Goal: Communication & Community: Answer question/provide support

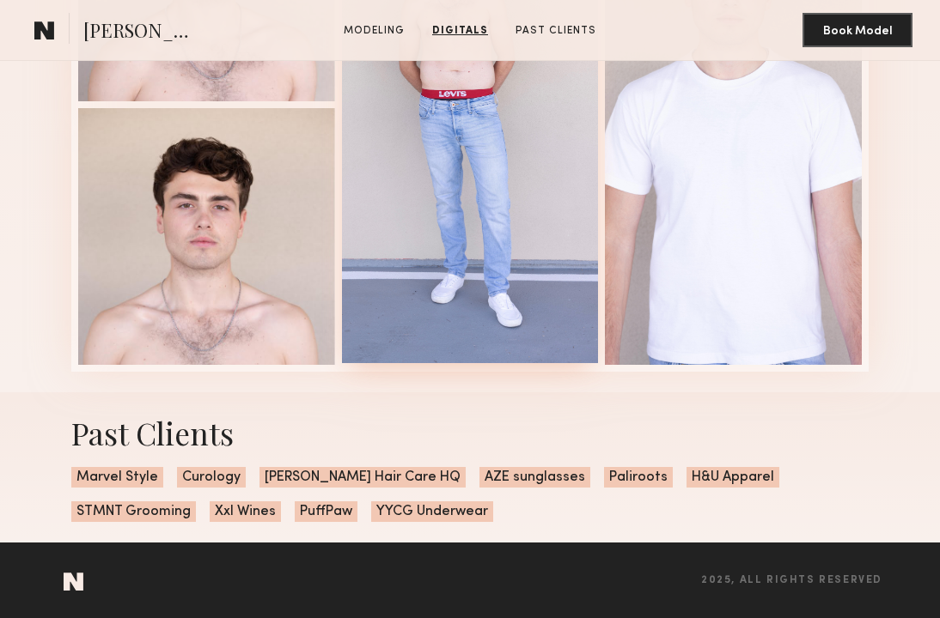
click at [373, 94] on div at bounding box center [470, 104] width 257 height 520
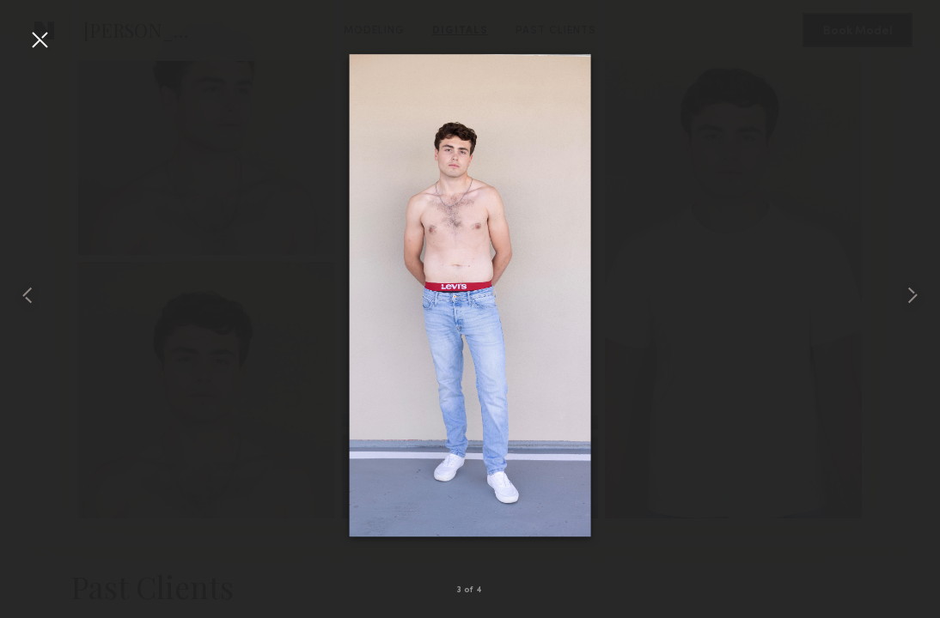
scroll to position [1621, 0]
click at [47, 33] on div at bounding box center [39, 39] width 27 height 27
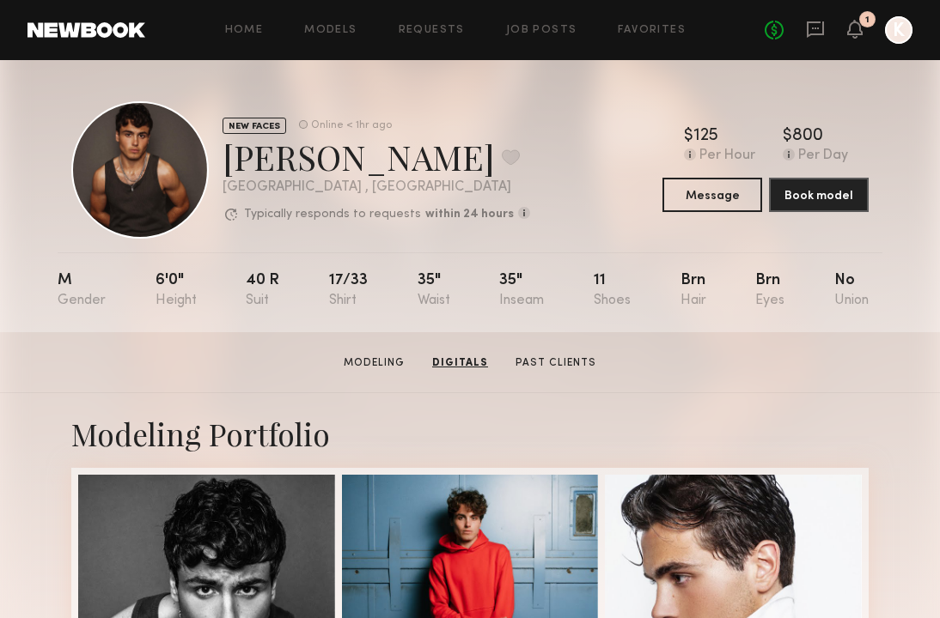
scroll to position [0, 0]
click at [804, 42] on div "No fees up to $5,000 1 K" at bounding box center [838, 29] width 148 height 27
click at [811, 36] on icon at bounding box center [815, 29] width 19 height 19
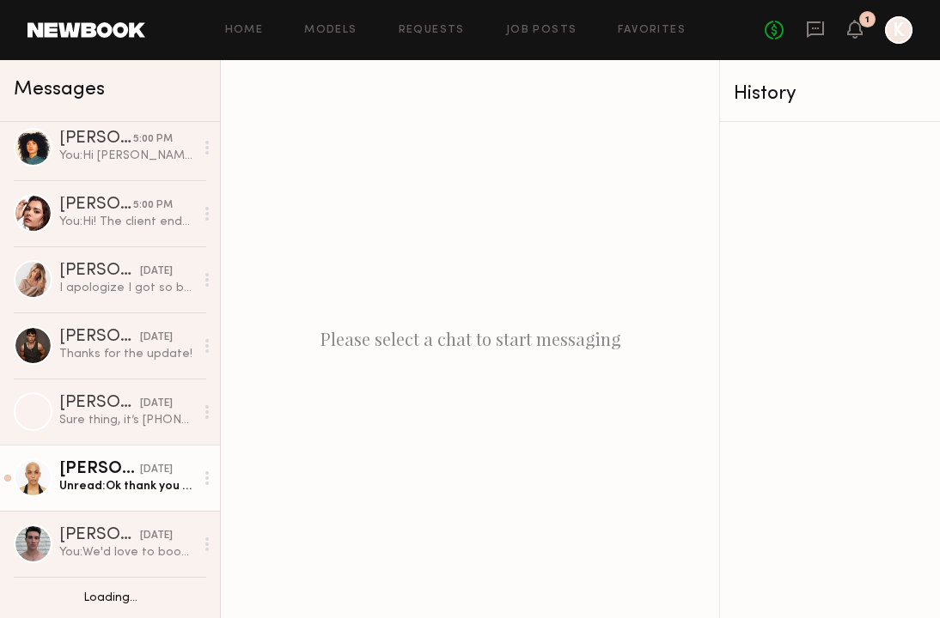
scroll to position [151, 0]
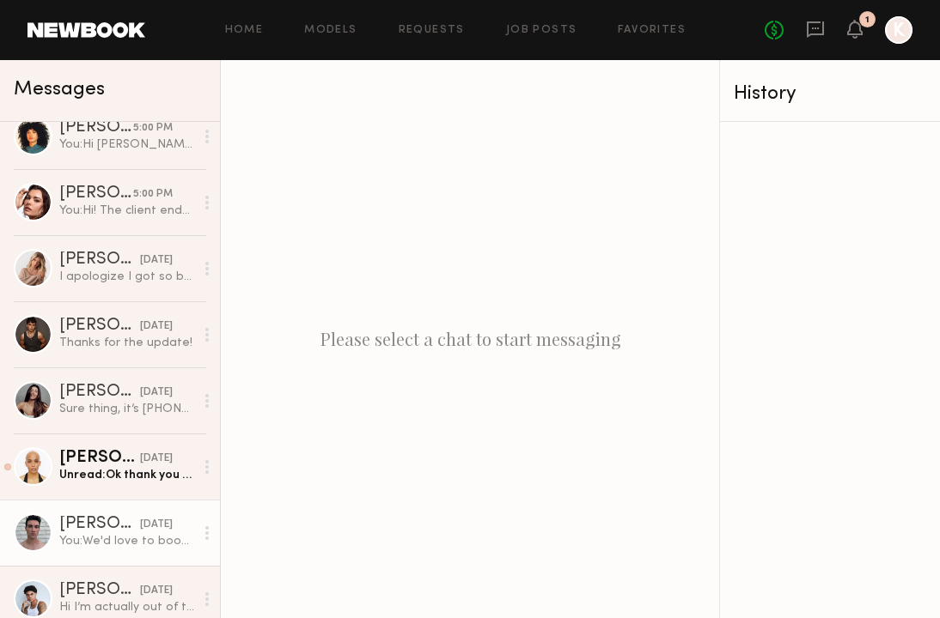
click at [99, 511] on link "Brad B. yesterday You: We'd love to book you and your pup for Simply Protein fr…" at bounding box center [110, 533] width 220 height 66
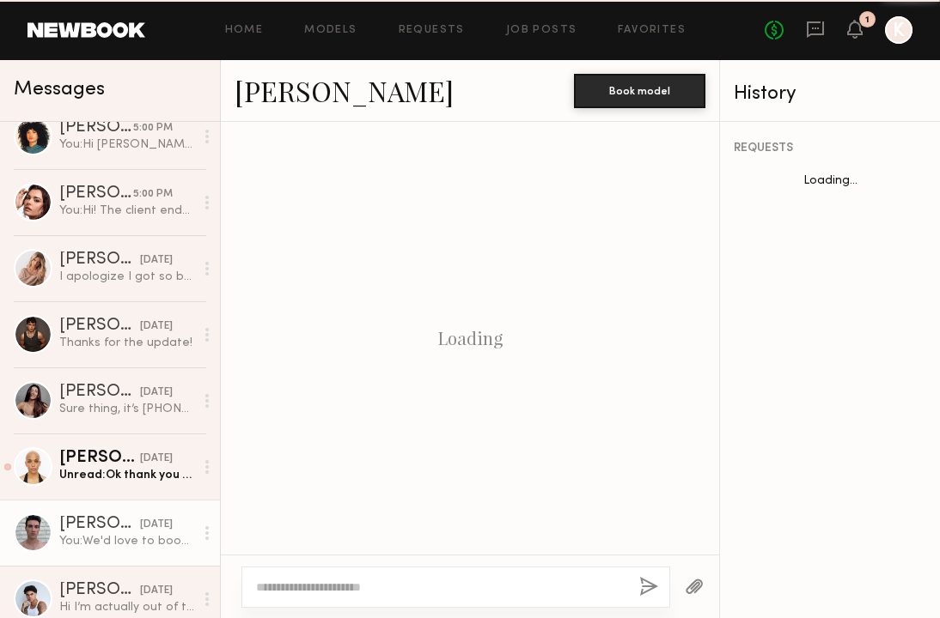
scroll to position [547, 0]
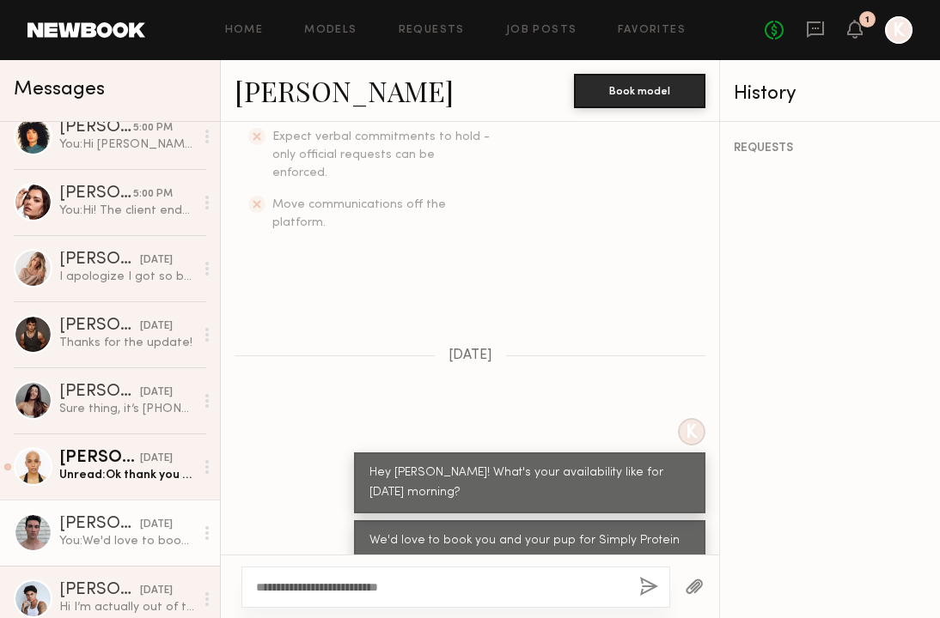
type textarea "**********"
click at [642, 583] on button "button" at bounding box center [648, 587] width 19 height 21
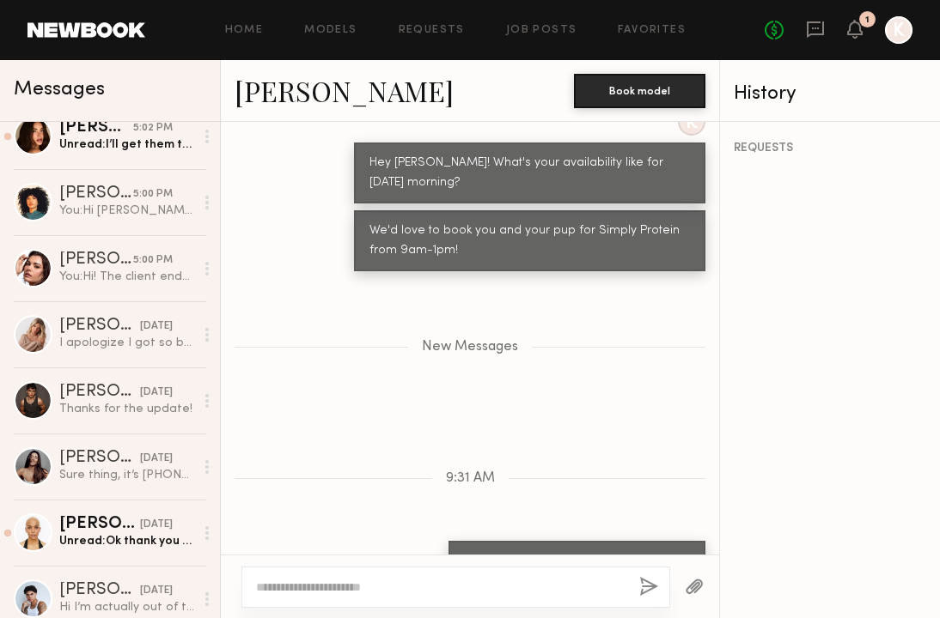
click at [299, 94] on link "Brad B." at bounding box center [343, 90] width 219 height 37
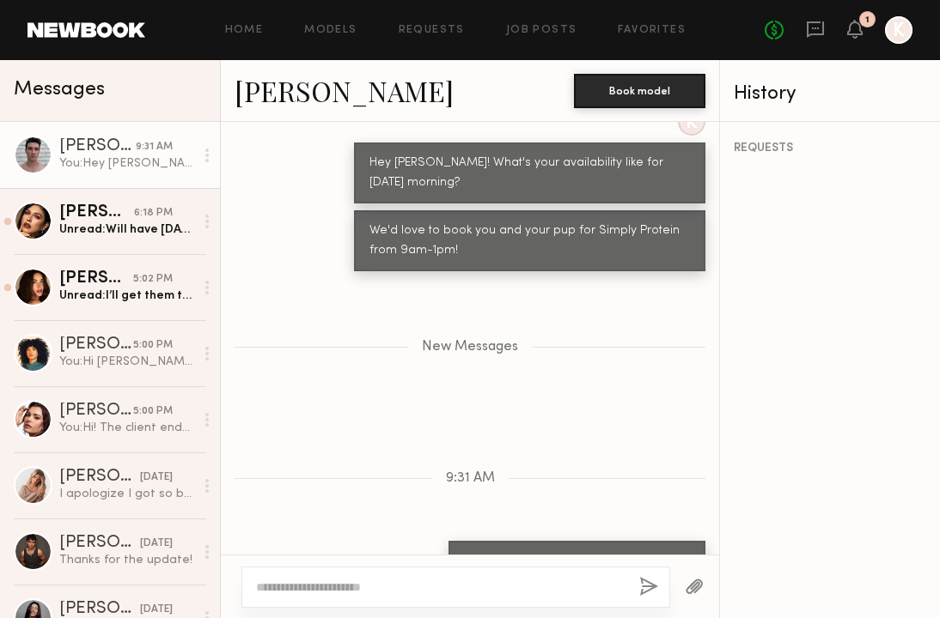
scroll to position [0, 0]
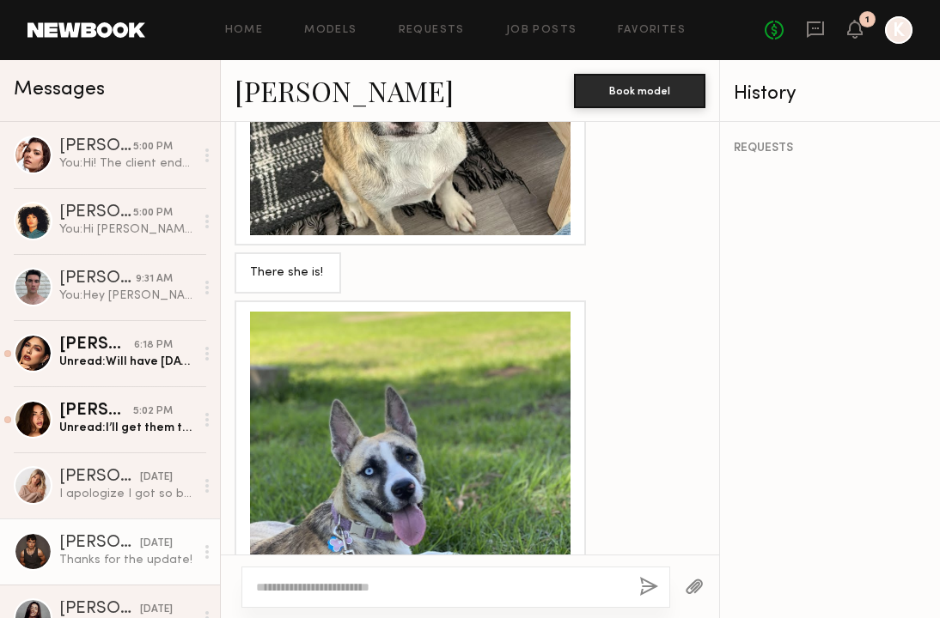
scroll to position [873, 0]
